Goal: Information Seeking & Learning: Learn about a topic

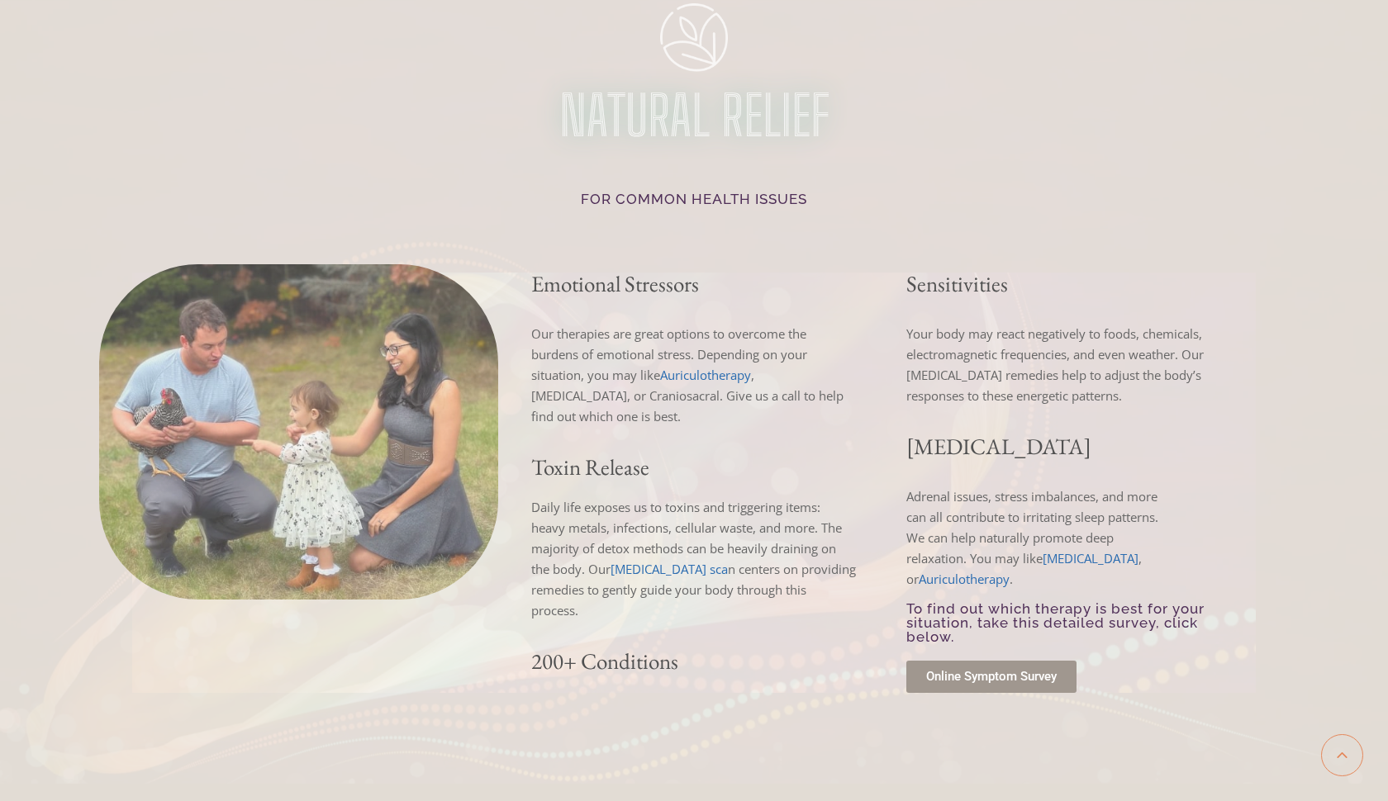
scroll to position [2346, 0]
click at [1009, 570] on link "Auriculotherapy" at bounding box center [964, 578] width 91 height 17
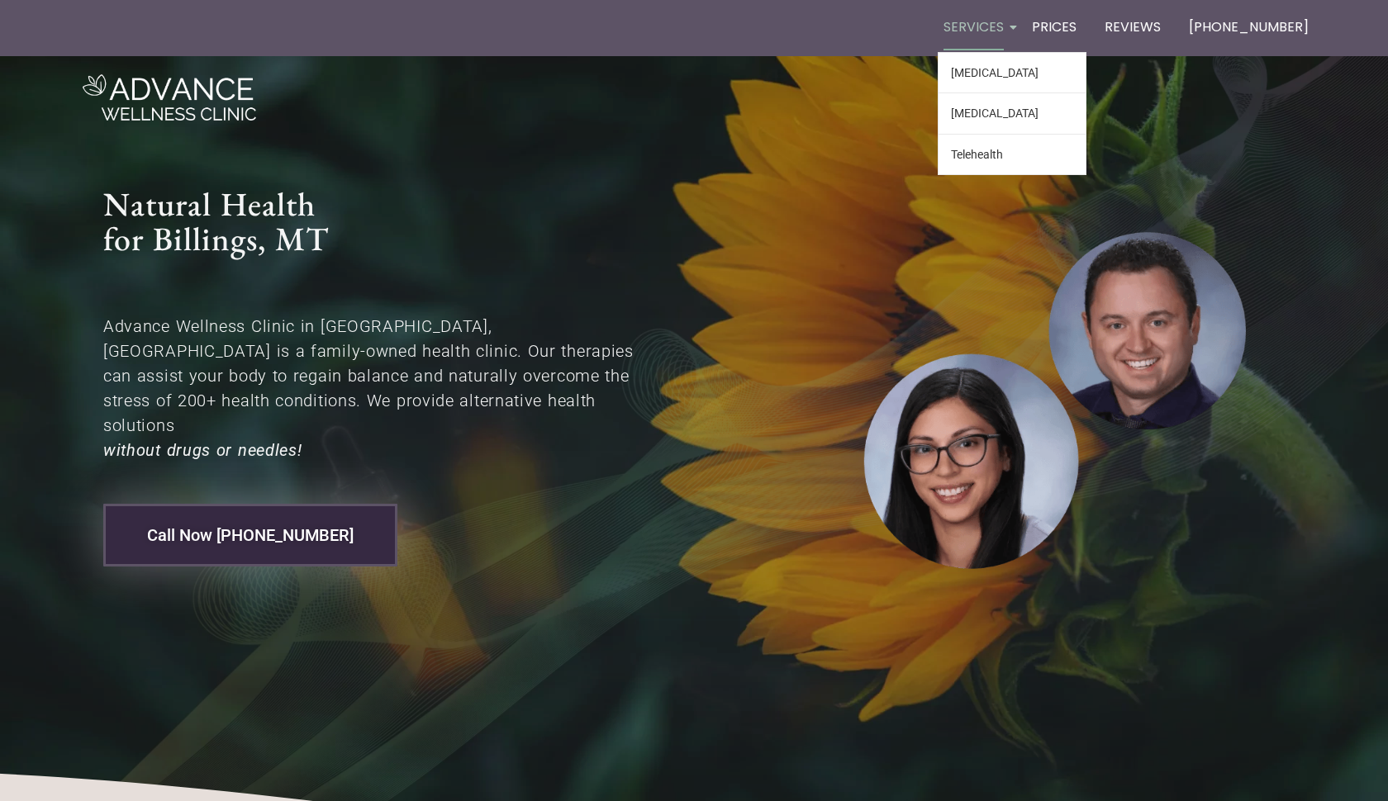
click at [1017, 31] on icon "Link 0" at bounding box center [1012, 27] width 7 height 12
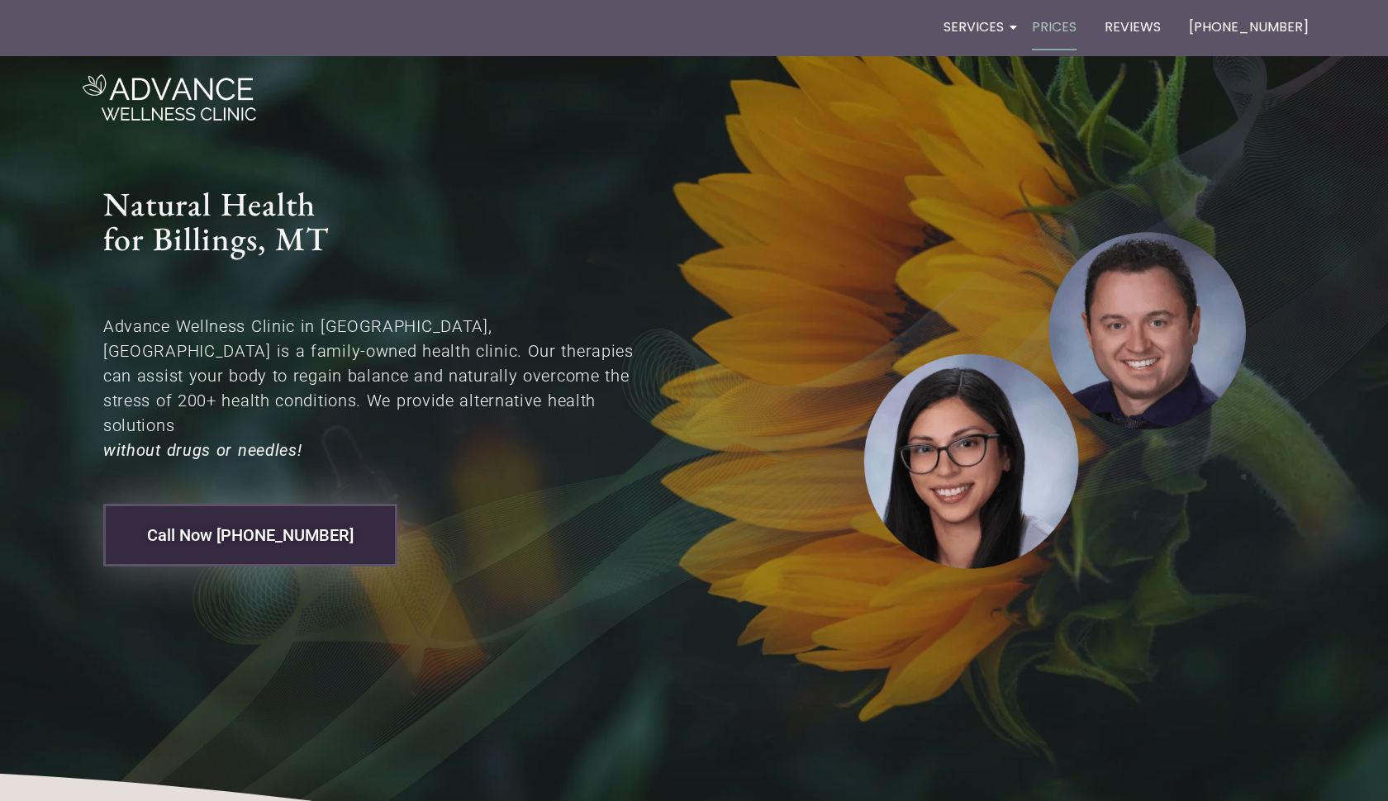
click at [1082, 33] on link "Prices" at bounding box center [1054, 28] width 56 height 48
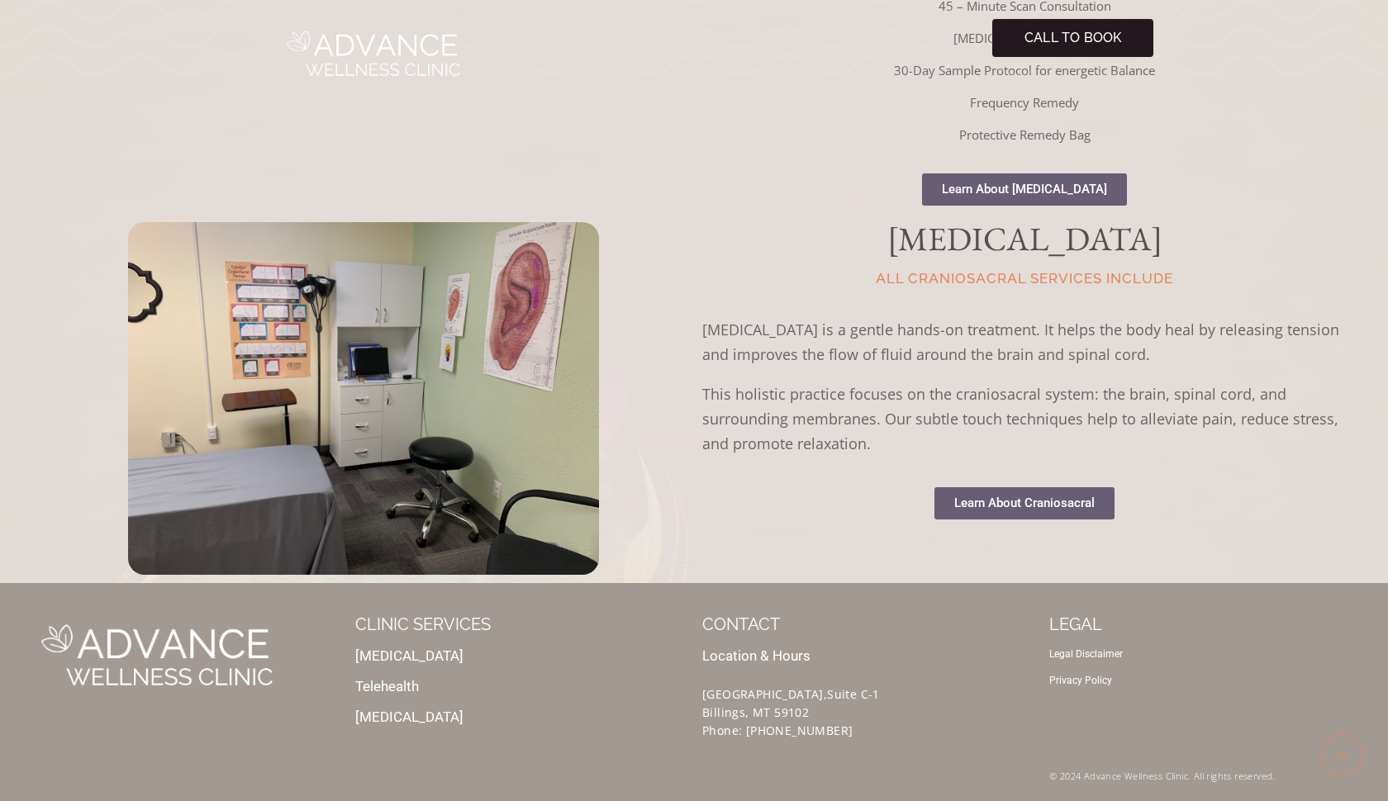
scroll to position [800, 0]
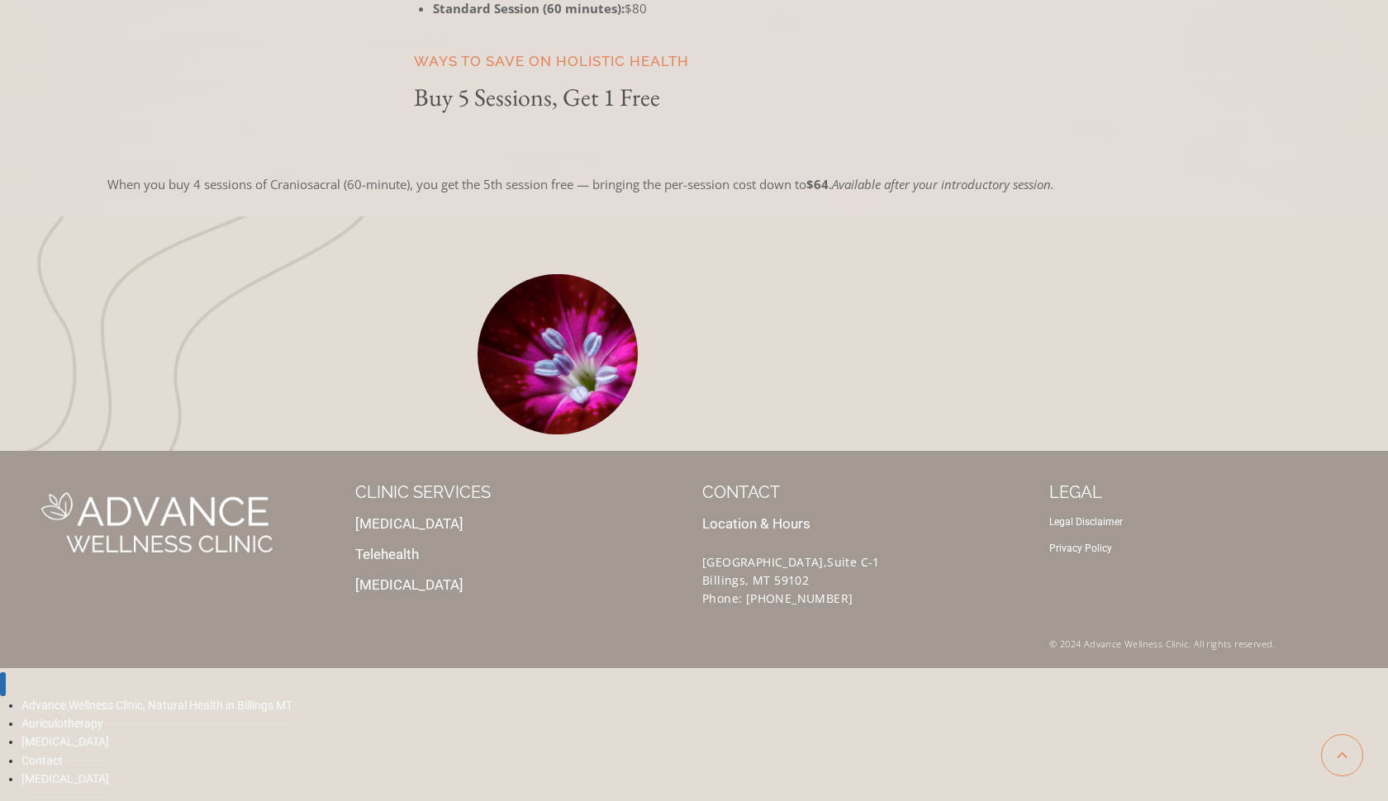
scroll to position [1173, 0]
